Goal: Transaction & Acquisition: Subscribe to service/newsletter

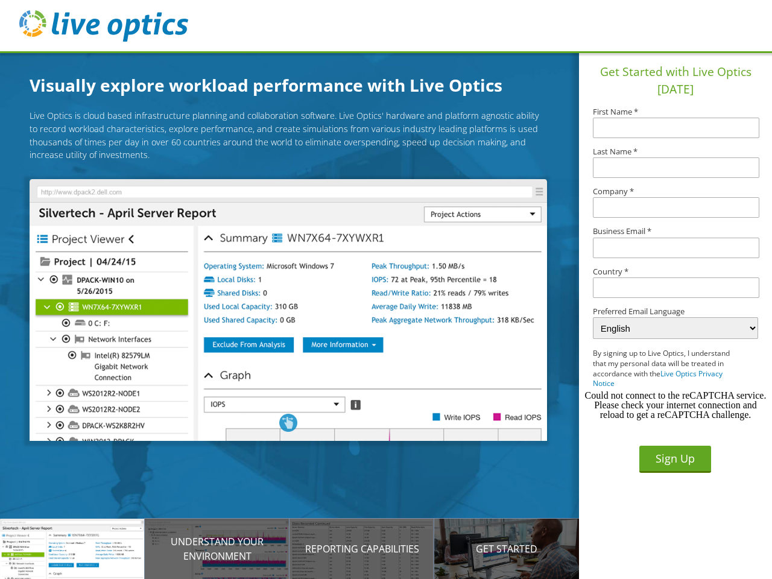
click at [297, 312] on img at bounding box center [288, 310] width 517 height 262
click at [72, 549] on p "Introducing Live Optics" at bounding box center [72, 548] width 145 height 14
click at [217, 549] on p "Understand your environment" at bounding box center [217, 548] width 145 height 29
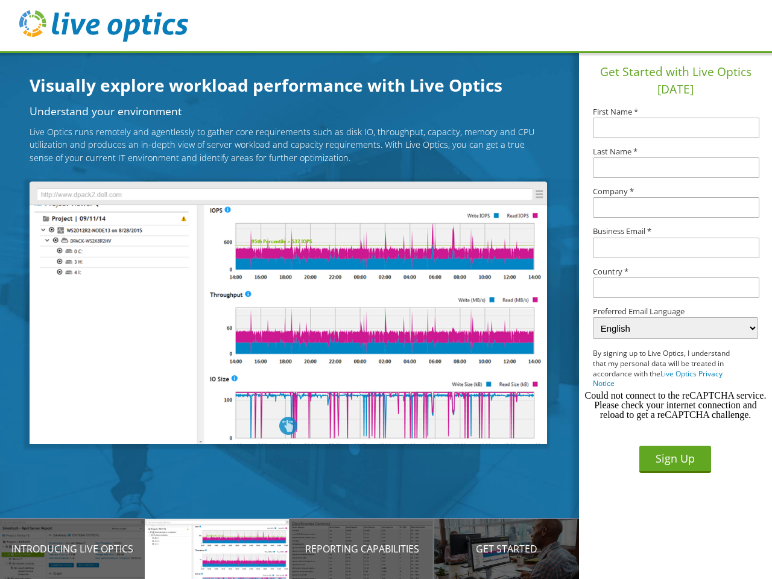
click at [362, 549] on p "Reporting Capabilities" at bounding box center [361, 548] width 145 height 14
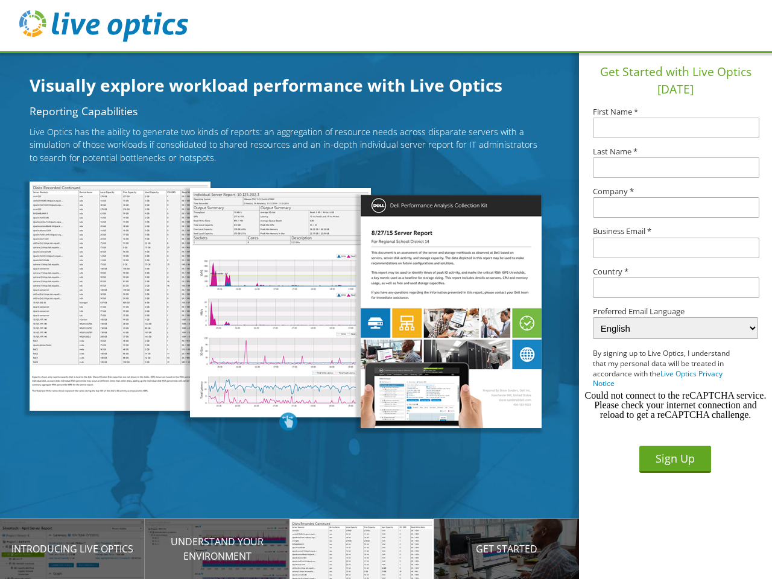
click at [506, 549] on p "Get Started" at bounding box center [506, 548] width 145 height 14
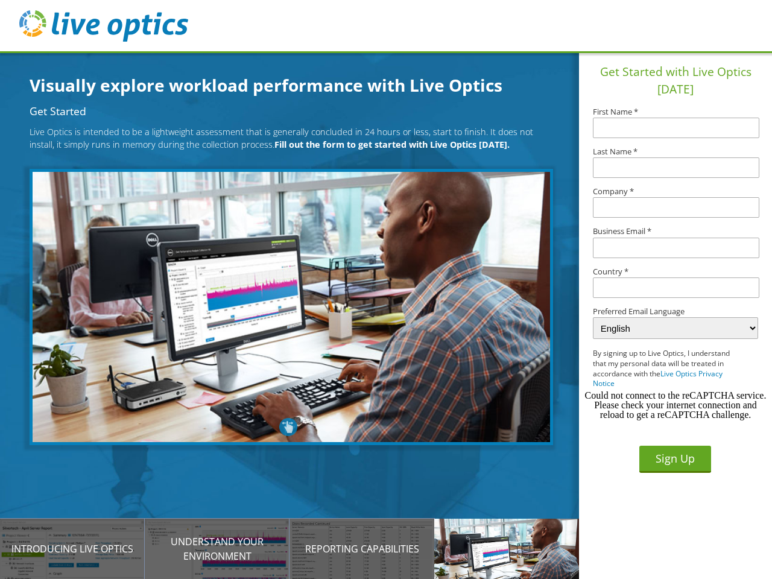
click at [676, 288] on input "text" at bounding box center [676, 287] width 166 height 20
click at [675, 459] on button "Sign Up" at bounding box center [675, 458] width 72 height 27
click at [675, 405] on div "Could not connect to the reCAPTCHA service. Please check your internet connecti…" at bounding box center [675, 405] width 183 height 29
